Goal: Task Accomplishment & Management: Manage account settings

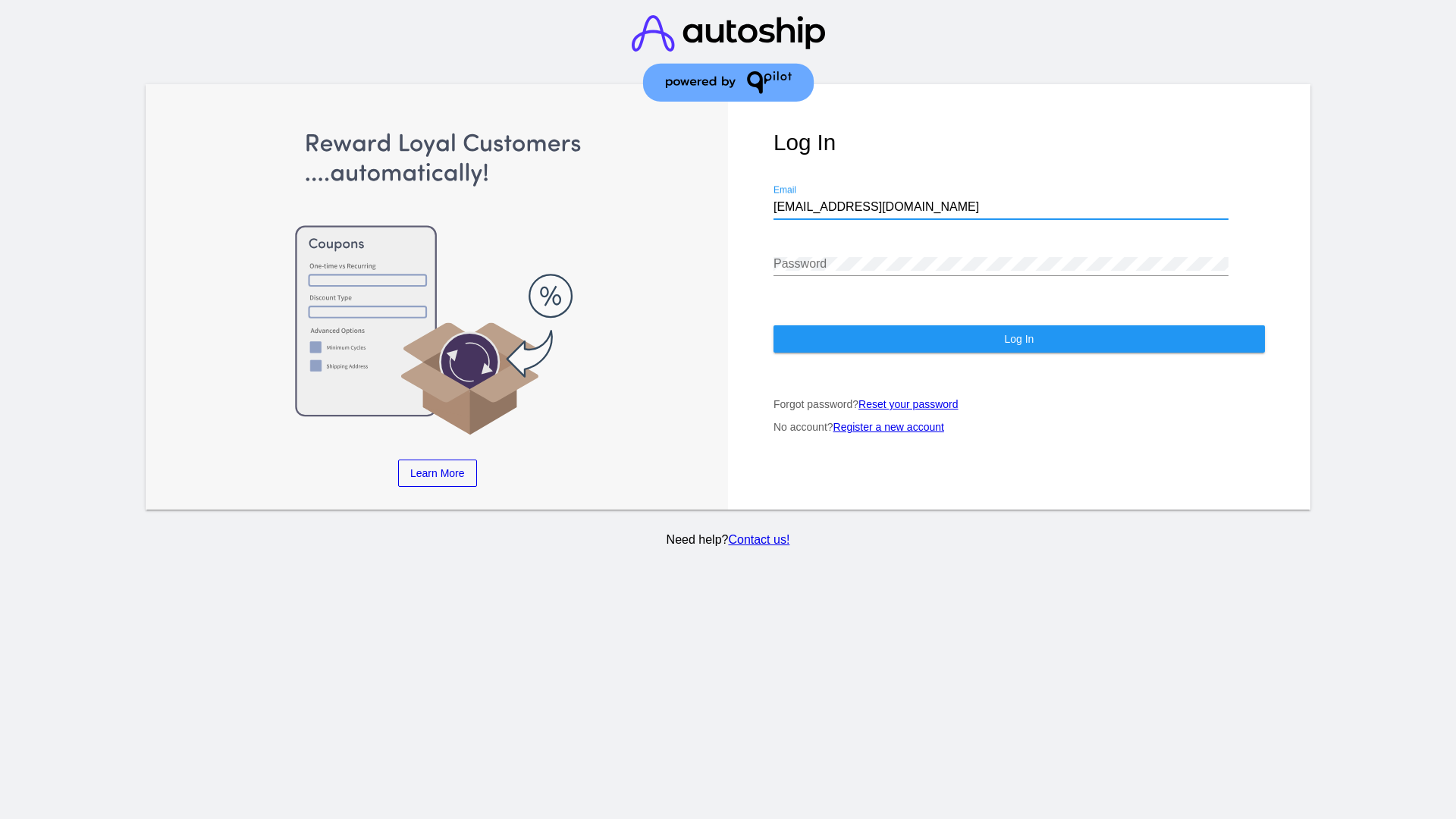
type input "[EMAIL_ADDRESS][DOMAIN_NAME]"
click at [1019, 339] on span "Log In" at bounding box center [1019, 339] width 30 height 12
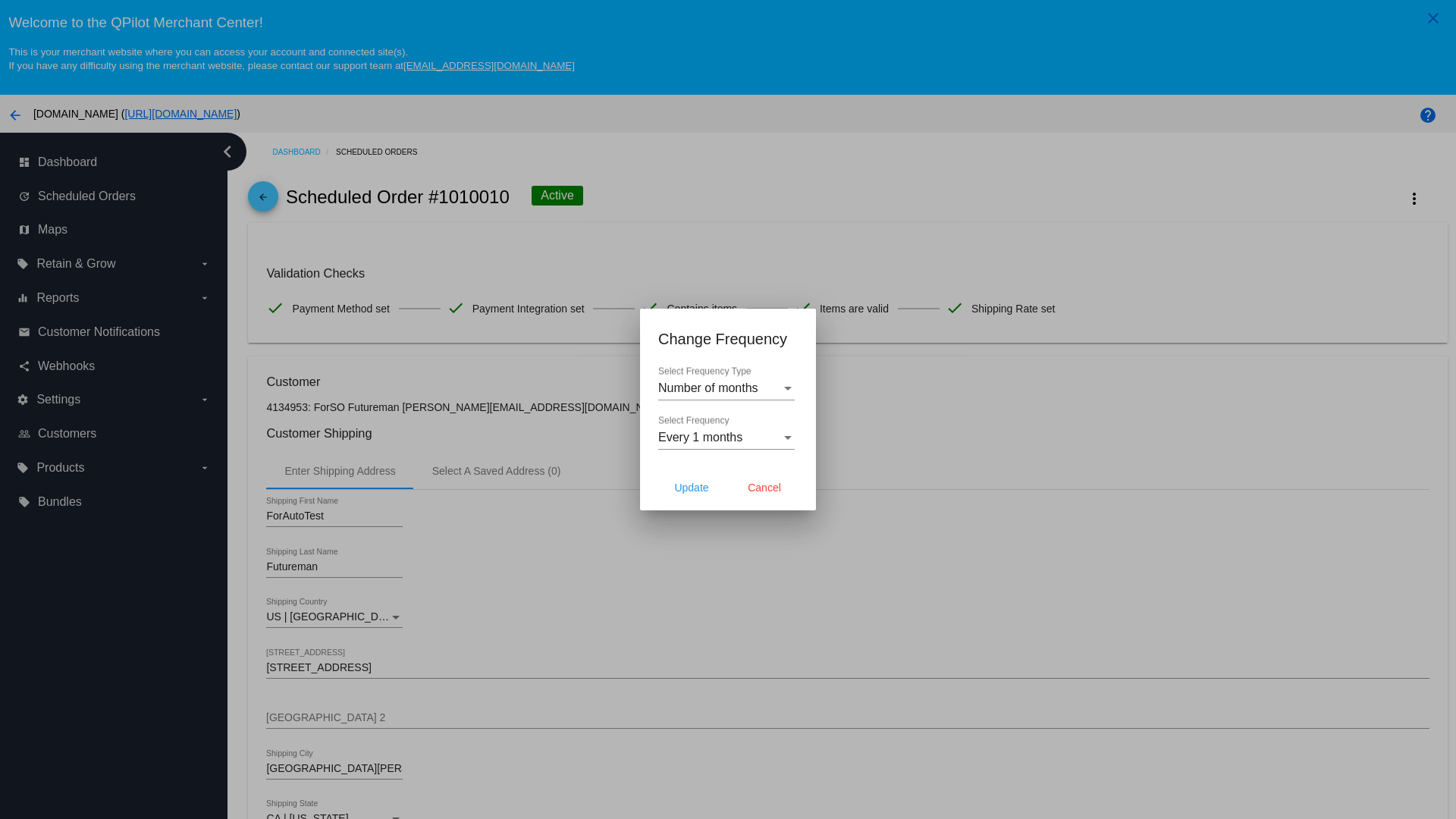
scroll to position [441, 0]
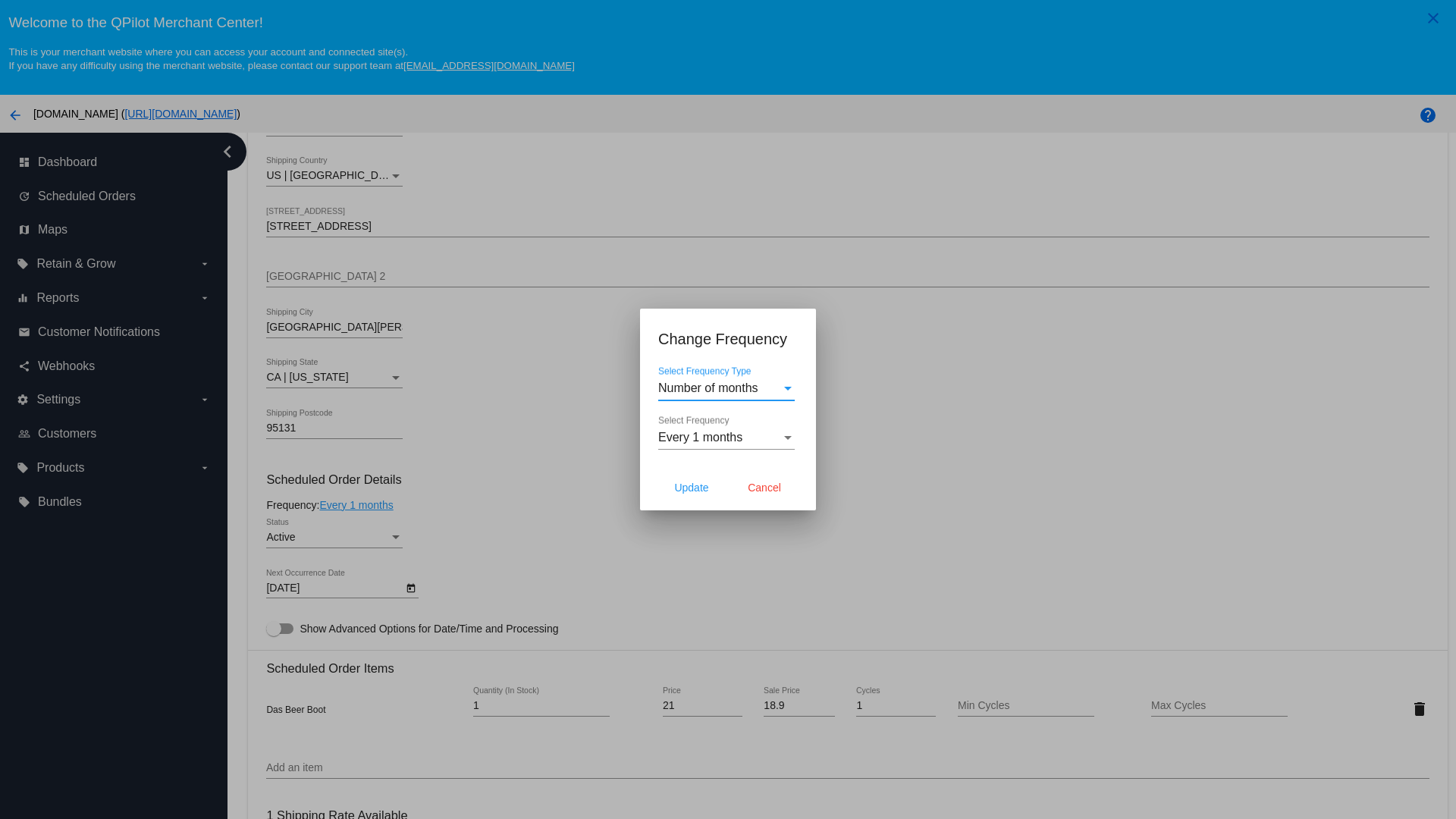
click at [727, 438] on span "Every 1 months" at bounding box center [700, 437] width 84 height 13
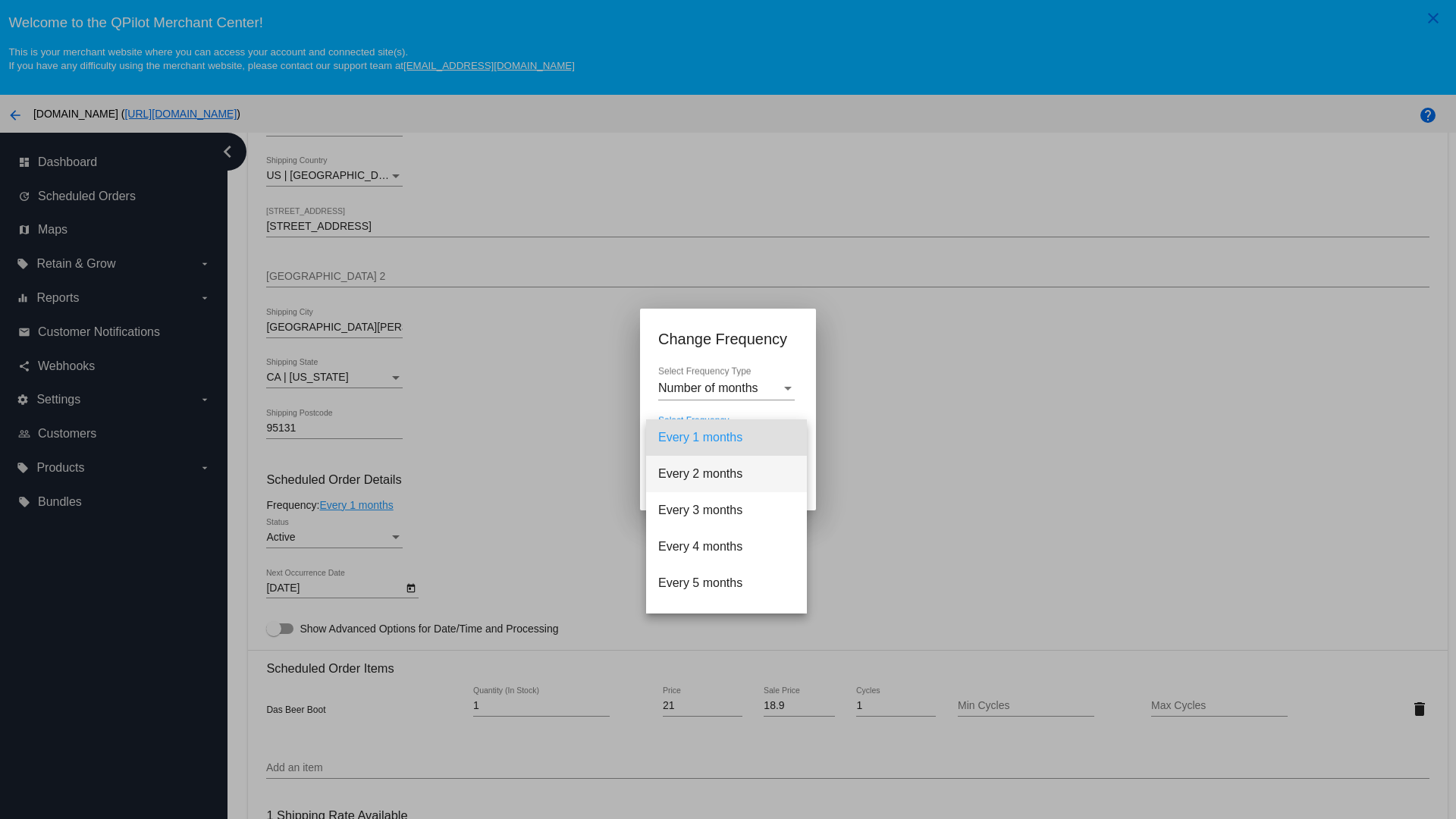
click at [727, 474] on span "Every 2 months" at bounding box center [727, 474] width 137 height 37
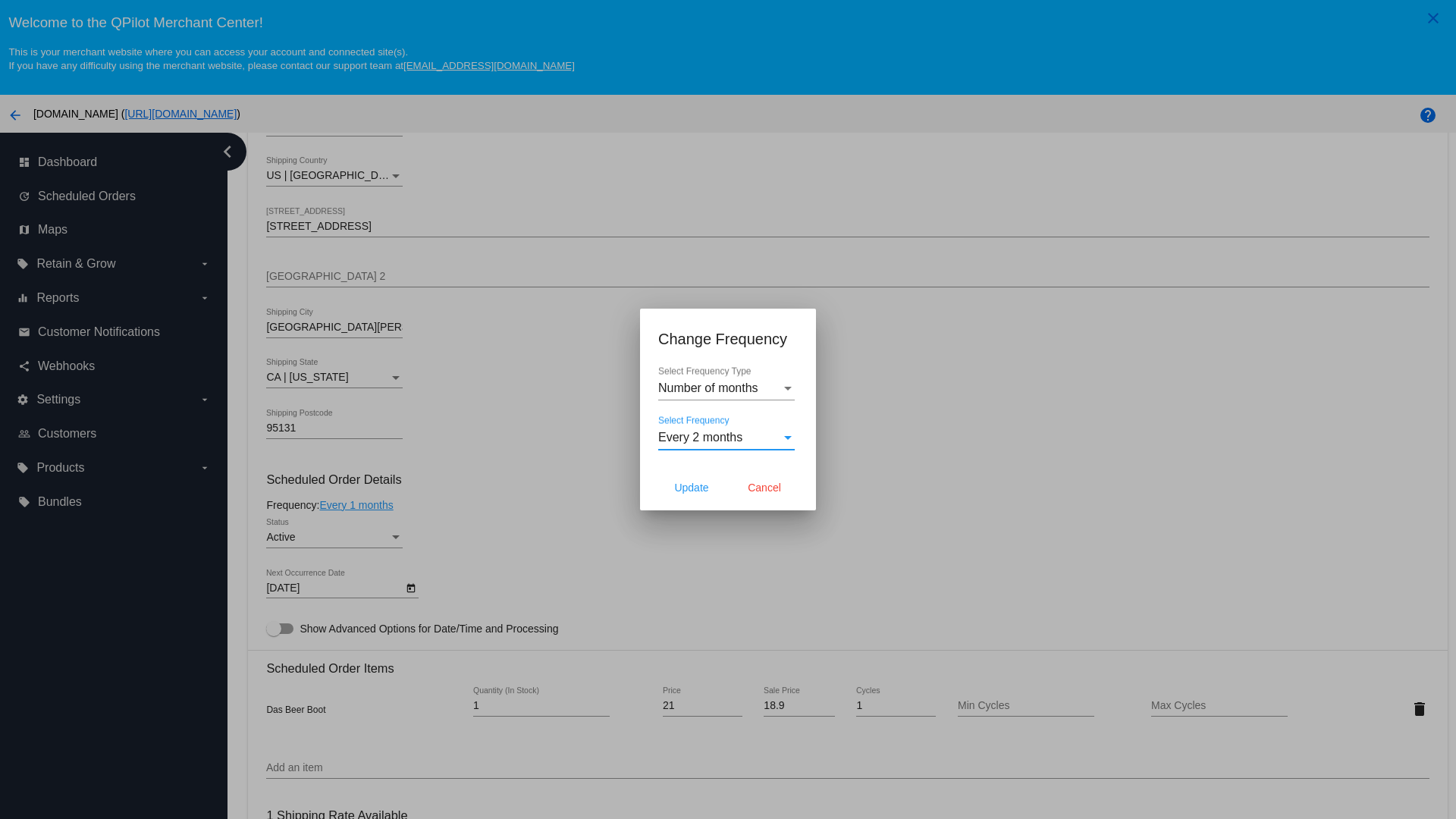
click at [764, 487] on span "Cancel" at bounding box center [764, 487] width 33 height 12
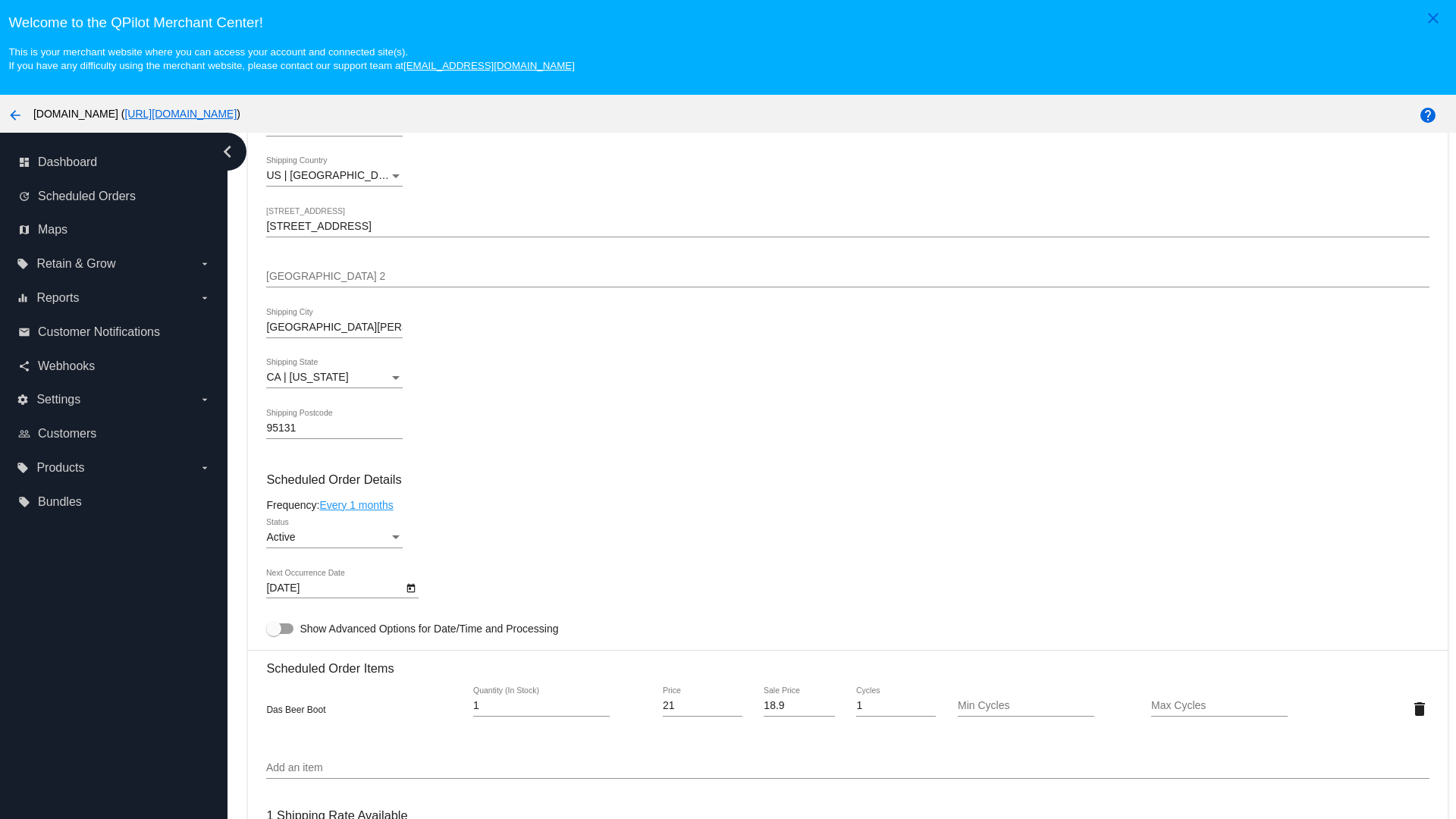
click at [359, 504] on link "Every 1 months" at bounding box center [356, 505] width 74 height 12
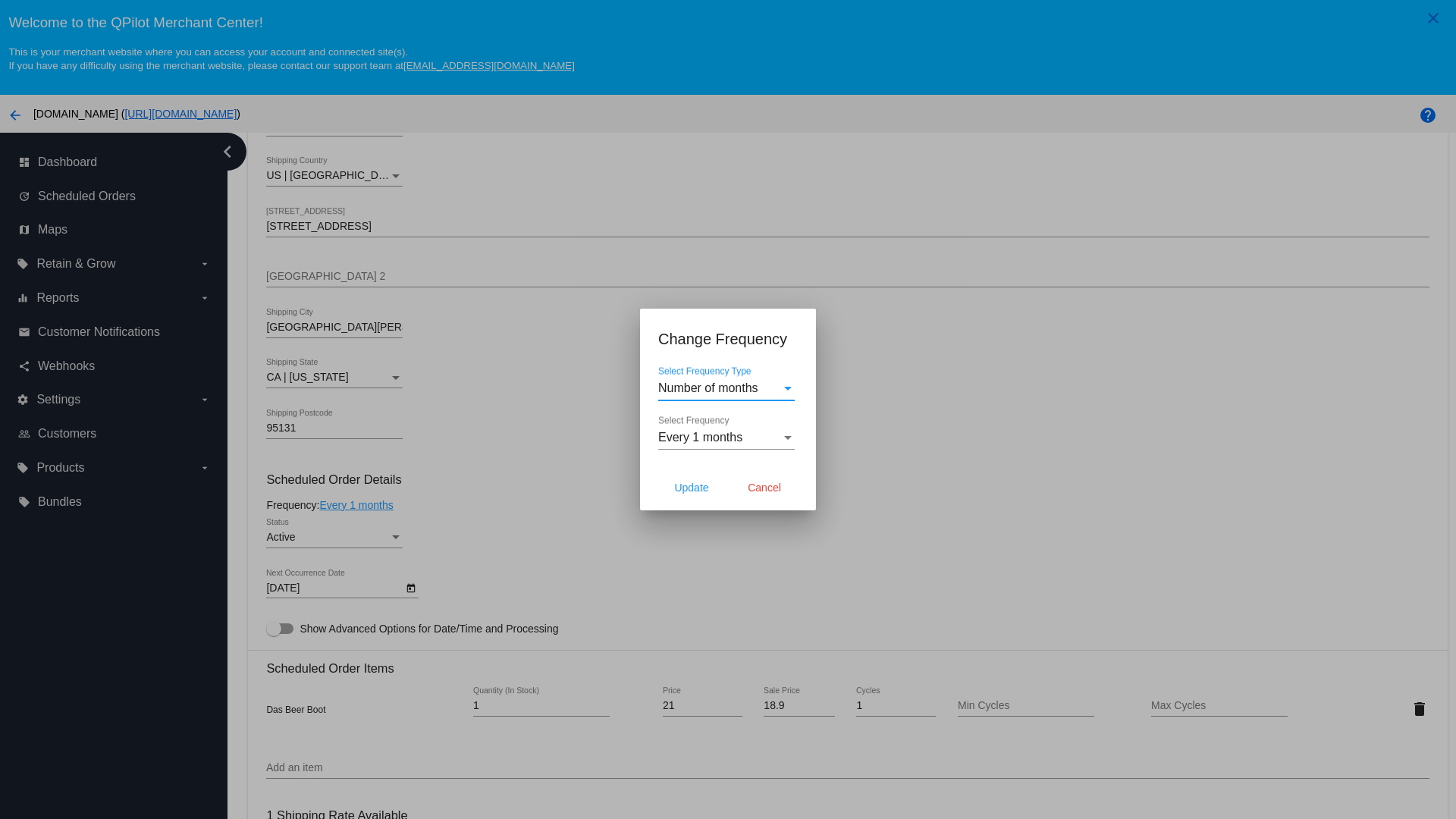
click at [727, 438] on span "Every 1 months" at bounding box center [700, 437] width 84 height 13
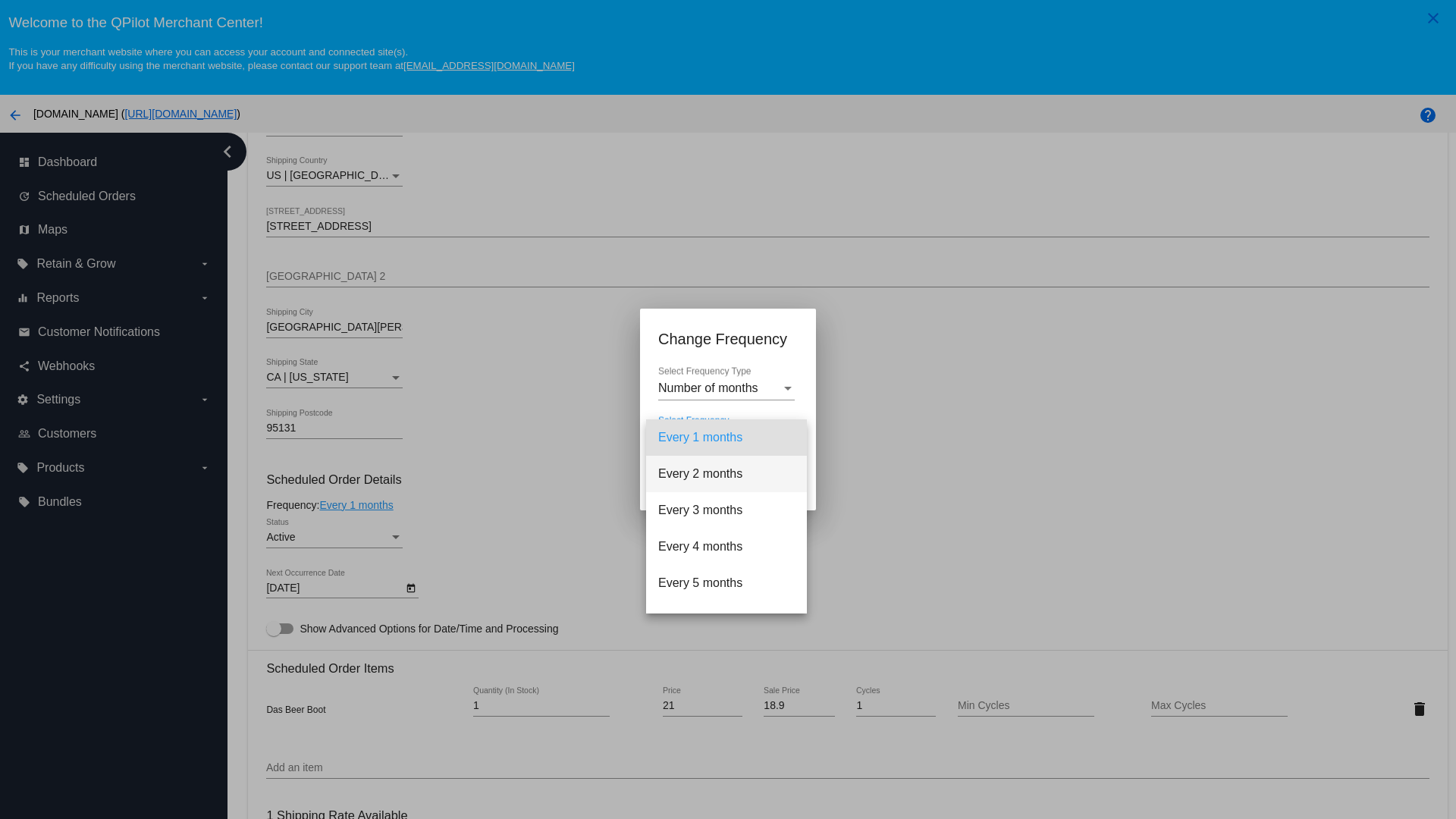
click at [727, 474] on span "Every 2 months" at bounding box center [727, 474] width 137 height 37
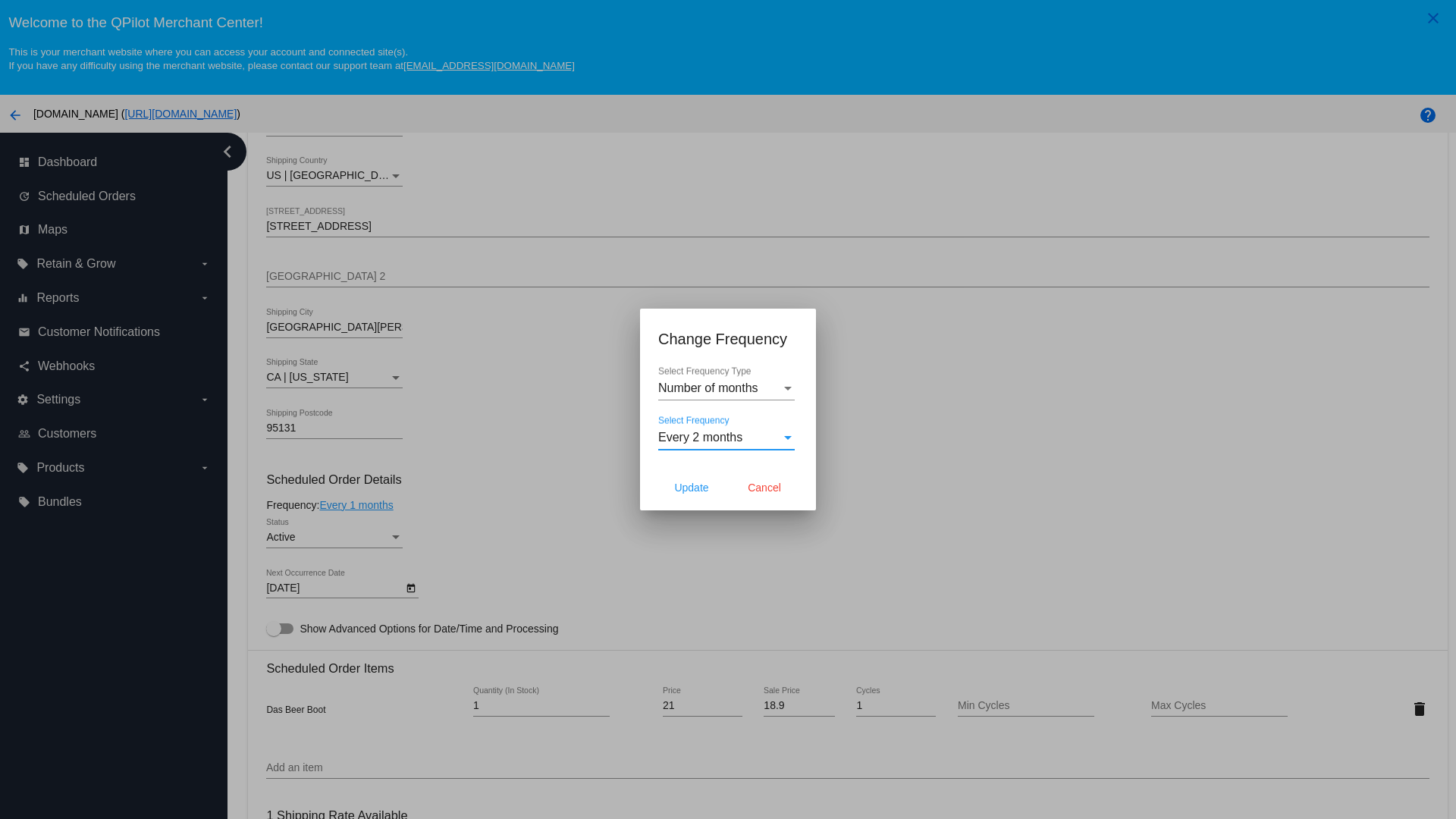
click at [692, 487] on span "Update" at bounding box center [691, 487] width 34 height 12
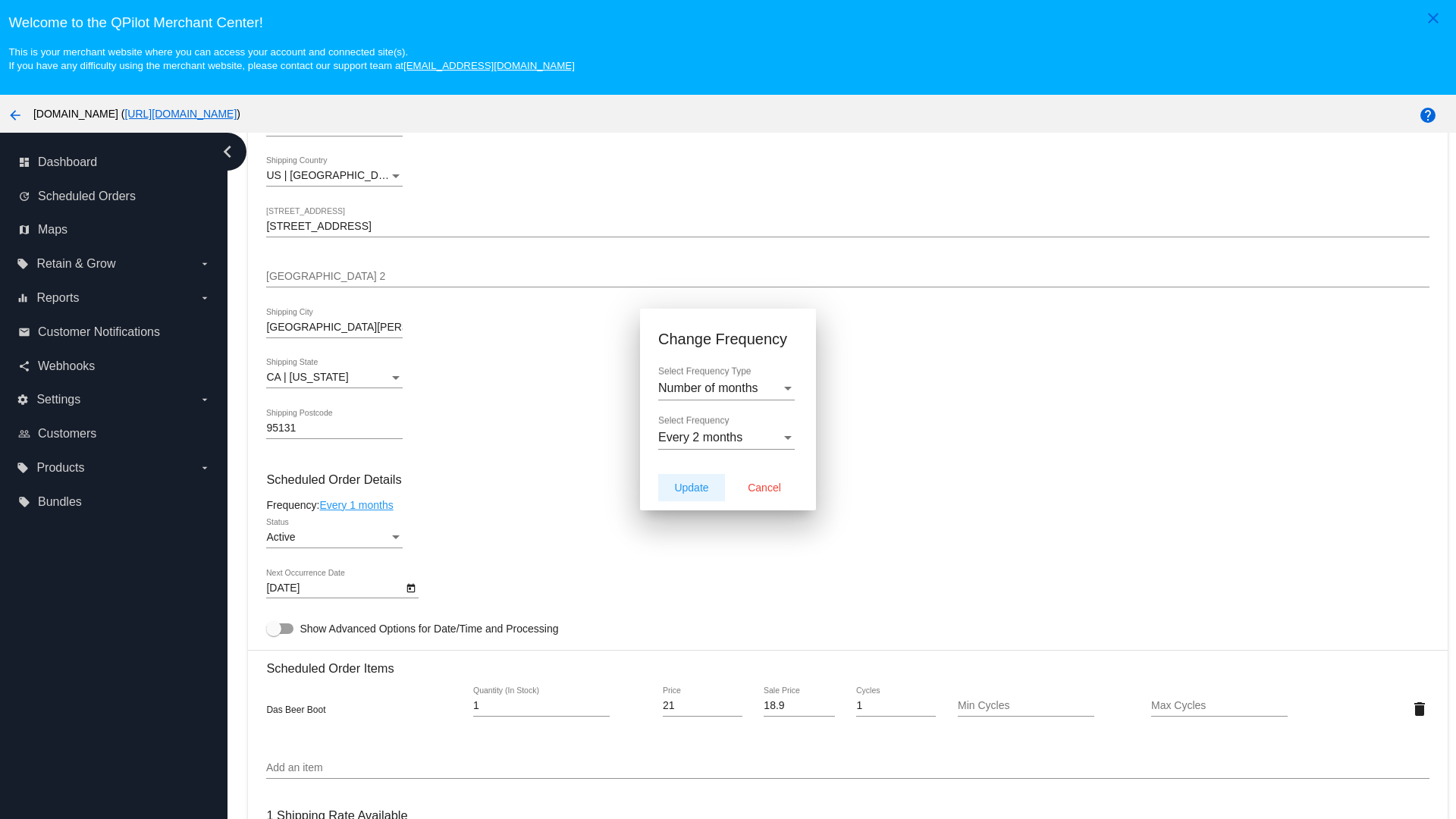
type input "[DATE]"
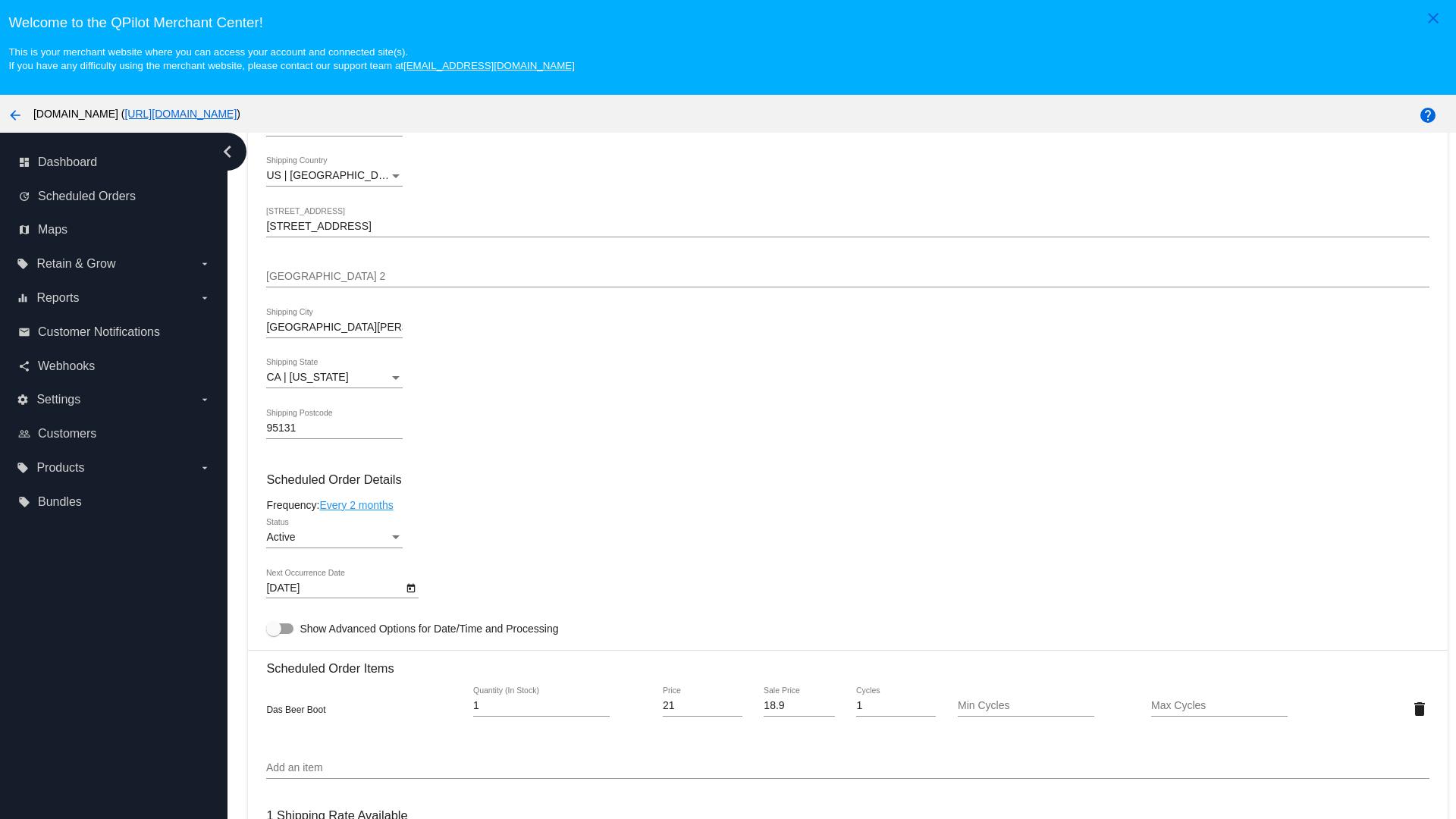
click at [359, 504] on link "Every 2 months" at bounding box center [356, 505] width 74 height 12
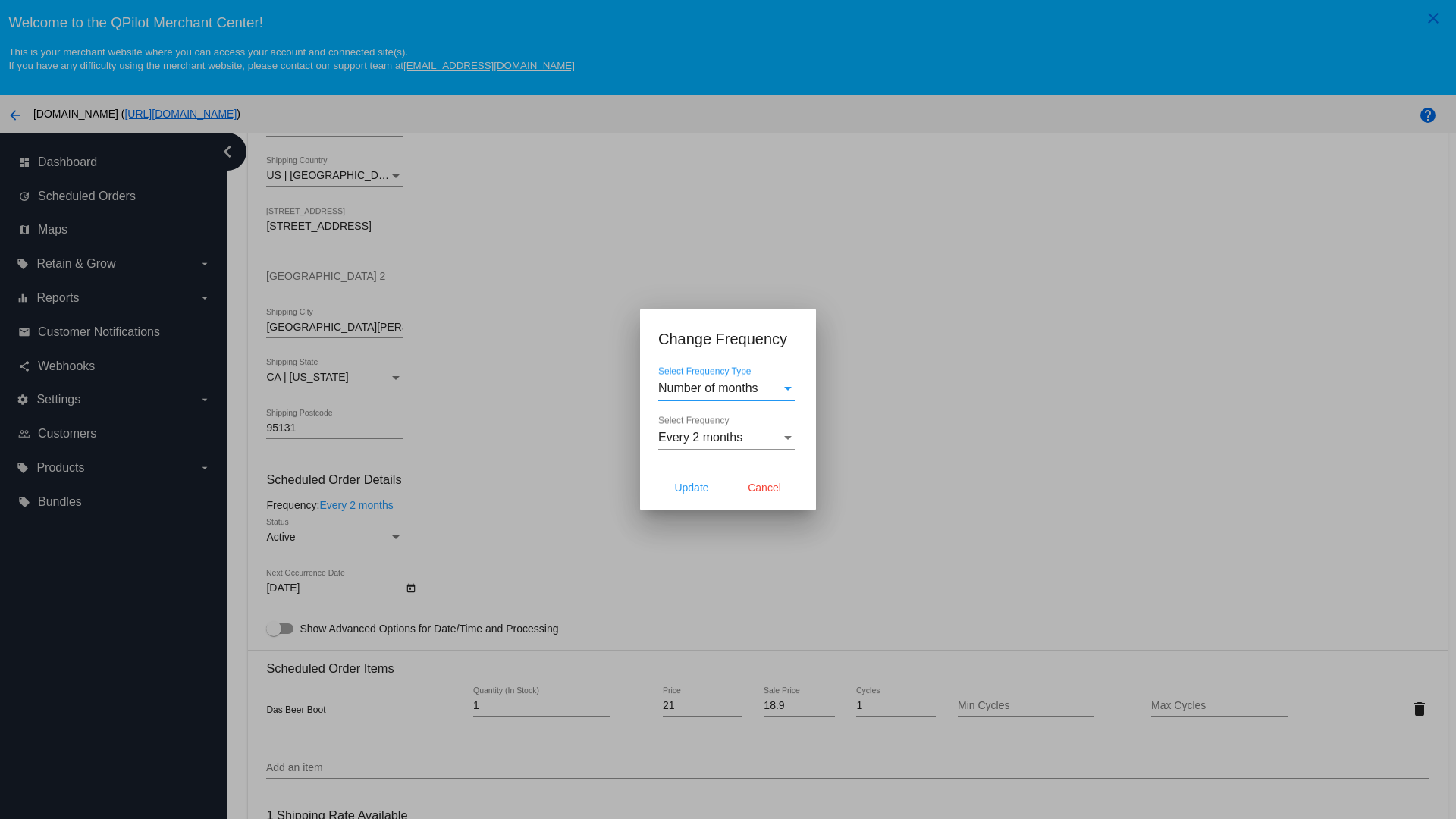
click at [727, 438] on span "Every 2 months" at bounding box center [700, 437] width 84 height 13
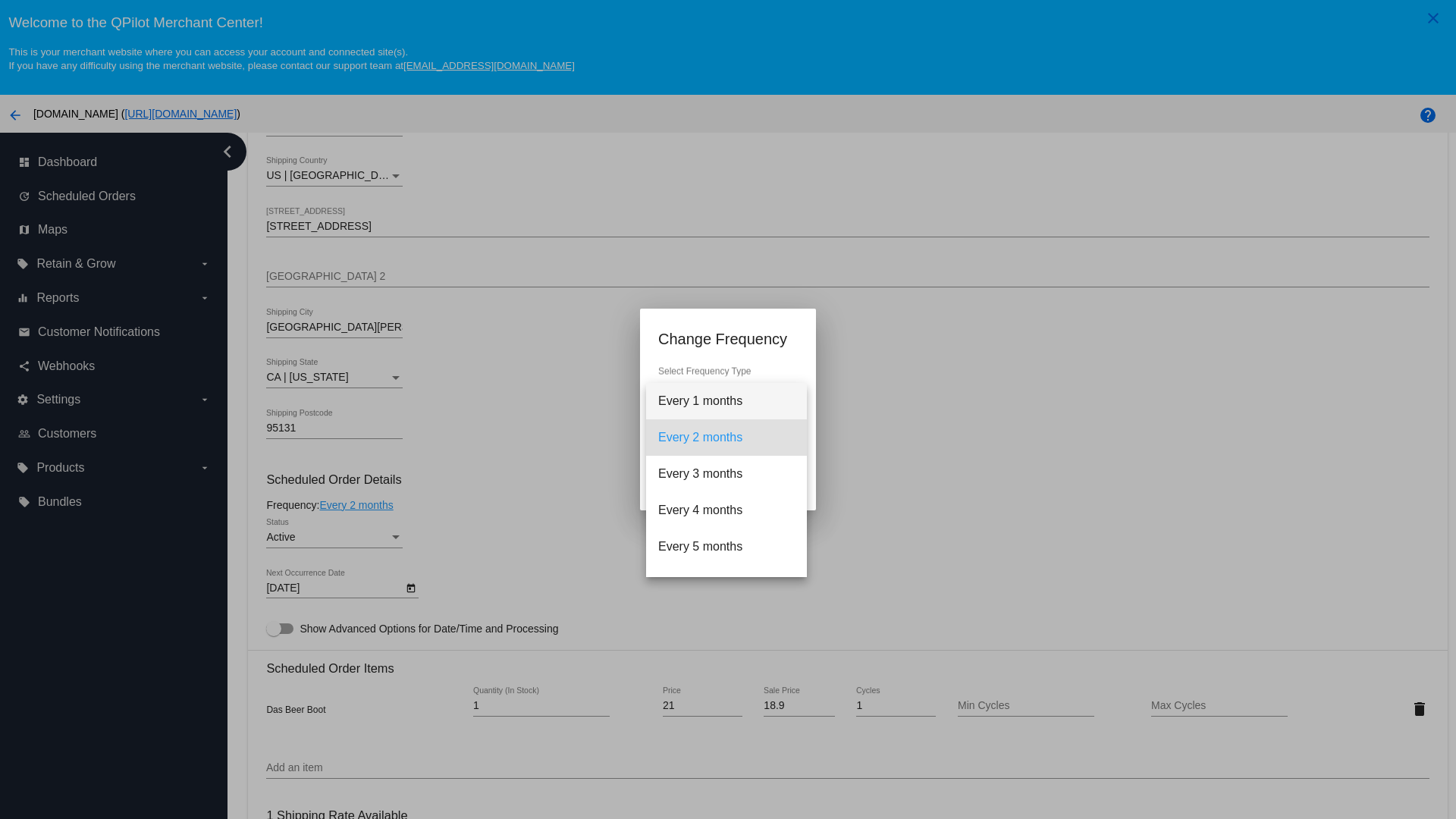
click at [727, 402] on span "Every 1 months" at bounding box center [727, 402] width 137 height 37
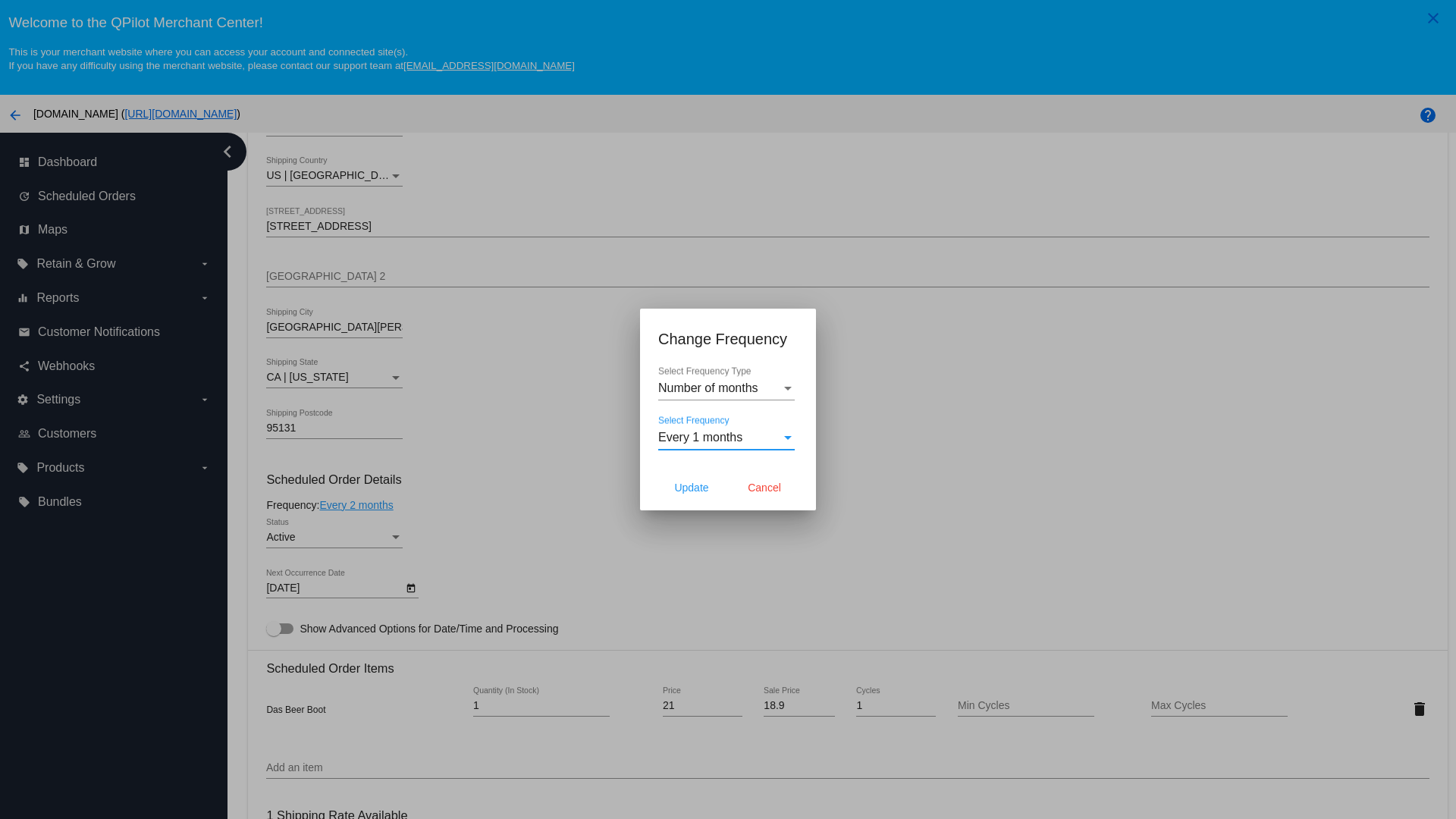
click at [455, 455] on div at bounding box center [728, 409] width 1456 height 819
